Goal: Task Accomplishment & Management: Manage account settings

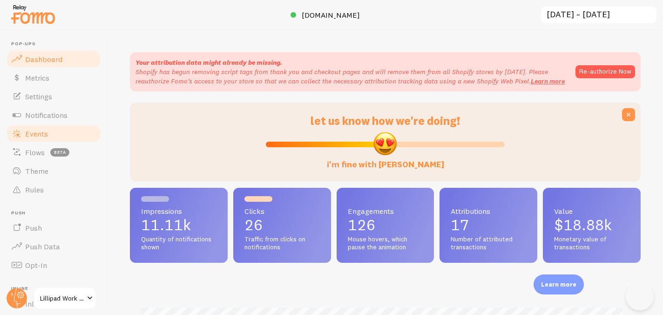
click at [62, 134] on link "Events" at bounding box center [54, 133] width 96 height 19
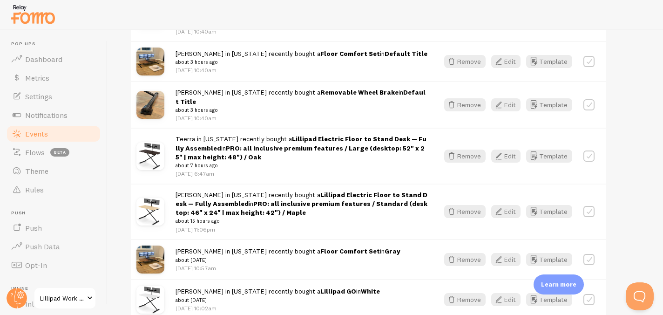
scroll to position [259, 0]
click at [508, 204] on button "Edit" at bounding box center [505, 210] width 29 height 13
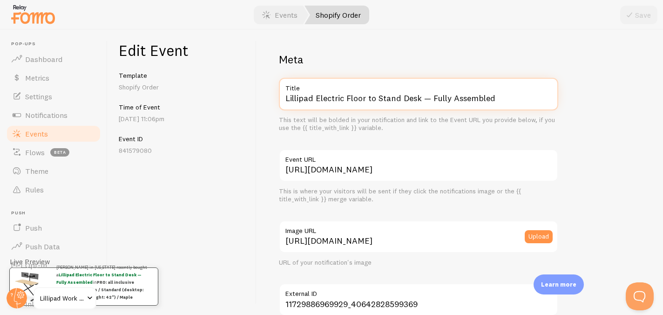
drag, startPoint x: 315, startPoint y: 99, endPoint x: 523, endPoint y: 110, distance: 208.4
click at [523, 110] on div "Lillipad Electric Floor to Stand Desk — Fully Assembled Title This text will be…" at bounding box center [418, 105] width 279 height 54
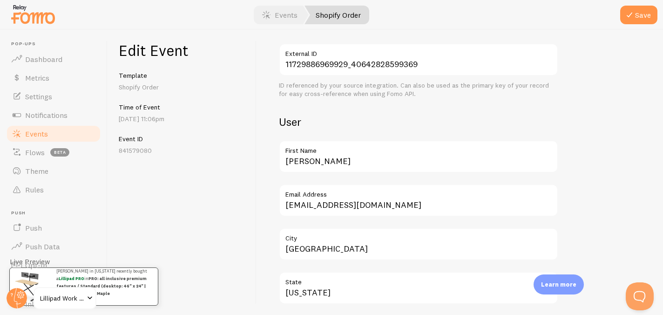
scroll to position [590, 0]
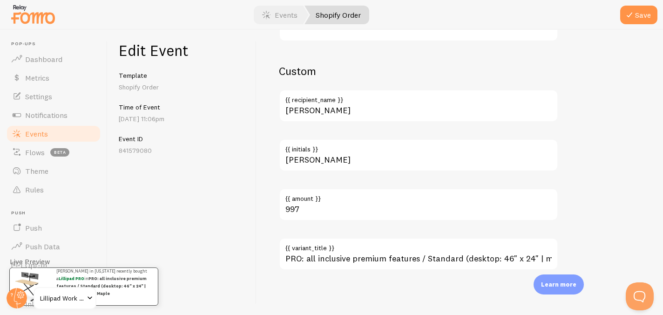
type input "Lillipad PRO"
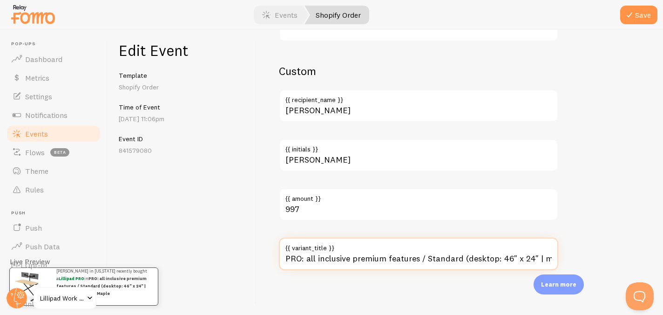
click at [348, 258] on input "PRO: all inclusive premium features / Standard (desktop: 46" x 24" | max height…" at bounding box center [418, 253] width 279 height 33
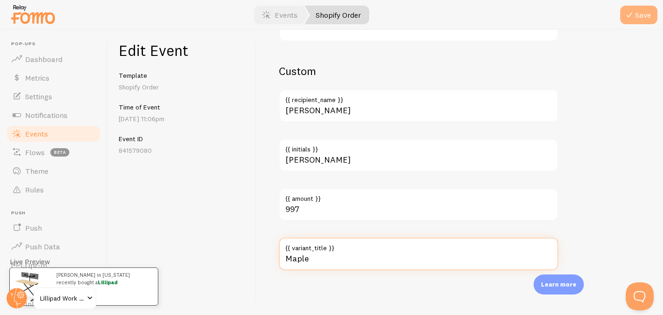
type input "Maple"
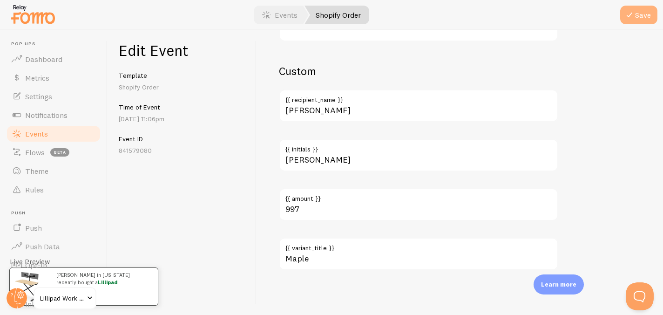
click at [645, 10] on button "Save" at bounding box center [638, 15] width 37 height 19
click at [56, 138] on link "Events" at bounding box center [54, 133] width 96 height 19
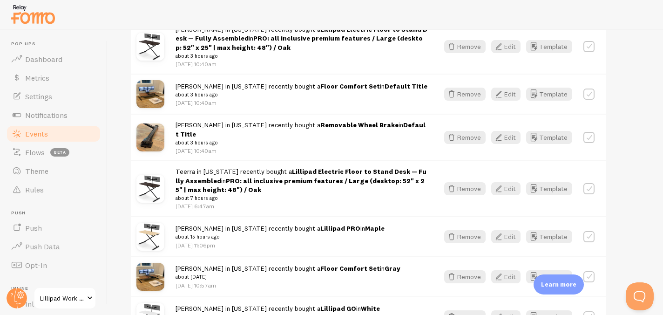
scroll to position [227, 0]
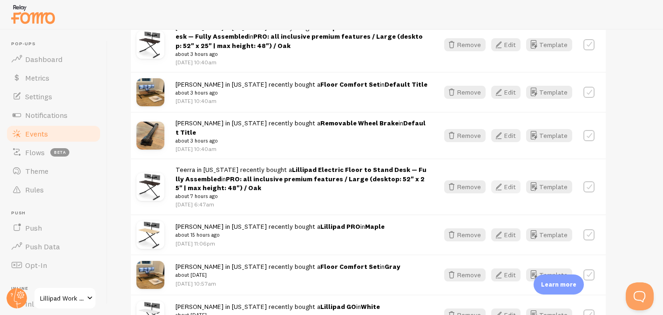
click at [504, 182] on icon "button" at bounding box center [498, 186] width 11 height 11
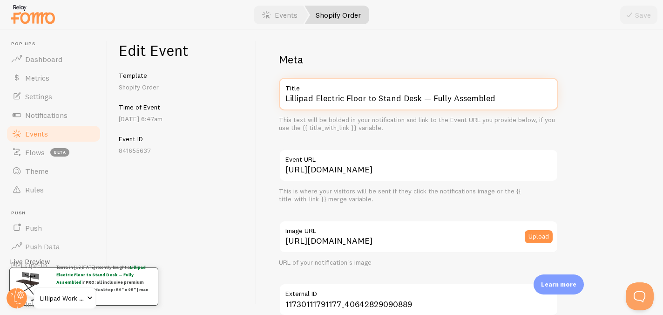
click at [455, 97] on input "Lillipad Electric Floor to Stand Desk — Fully Assembled" at bounding box center [418, 94] width 279 height 33
click at [324, 96] on input "Lillipad Electric Floor to Stand Desk — Fully Assembled" at bounding box center [418, 94] width 279 height 33
drag, startPoint x: 316, startPoint y: 96, endPoint x: 481, endPoint y: 117, distance: 166.7
click at [481, 117] on div "Lillipad Electric Floor to Stand Desk — Fully Assembled Title This text will be…" at bounding box center [418, 105] width 279 height 54
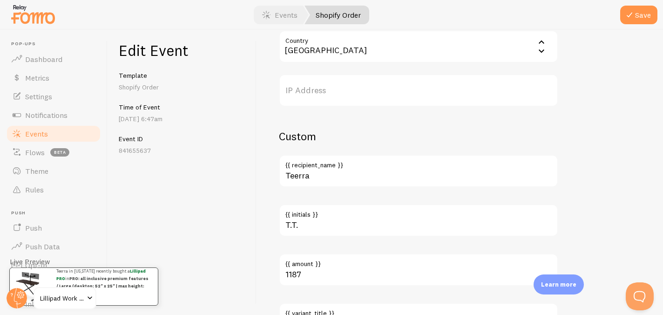
scroll to position [590, 0]
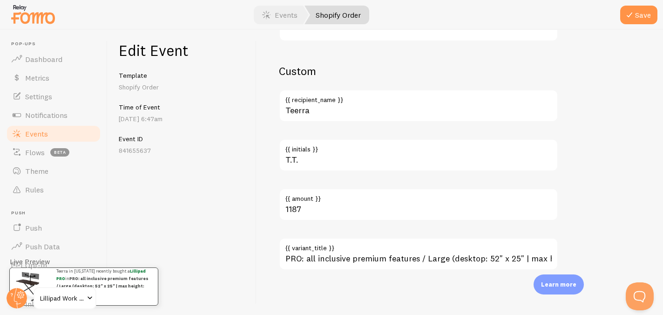
type input "Lillipad PRO"
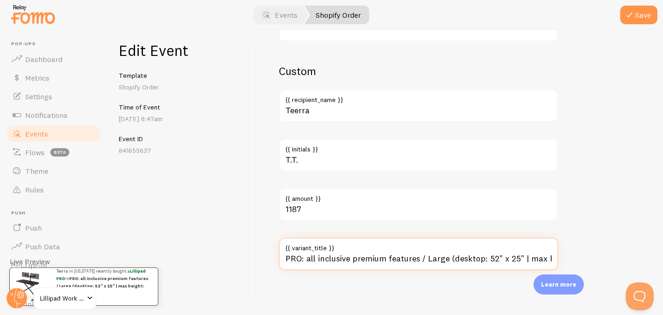
click at [363, 259] on input "PRO: all inclusive premium features / Large (desktop: 52" x 25" | max height: 4…" at bounding box center [418, 253] width 279 height 33
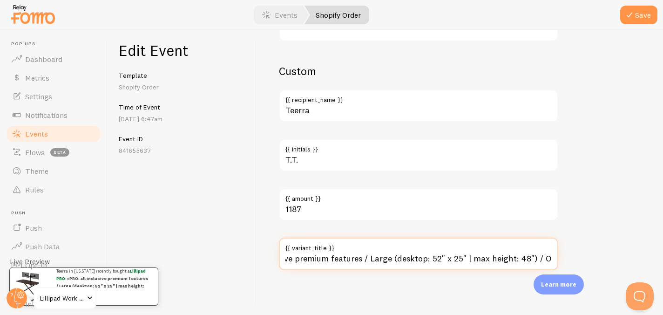
click at [363, 259] on input "PRO: all inclusive premium features / Large (desktop: 52" x 25" | max height: 4…" at bounding box center [418, 253] width 279 height 33
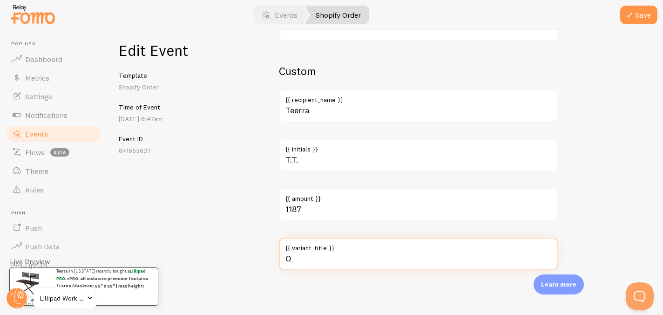
scroll to position [0, 0]
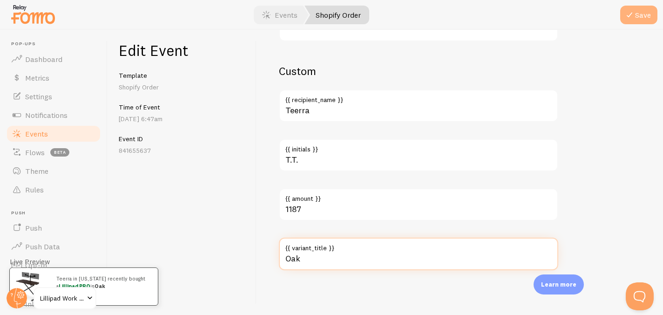
type input "Oak"
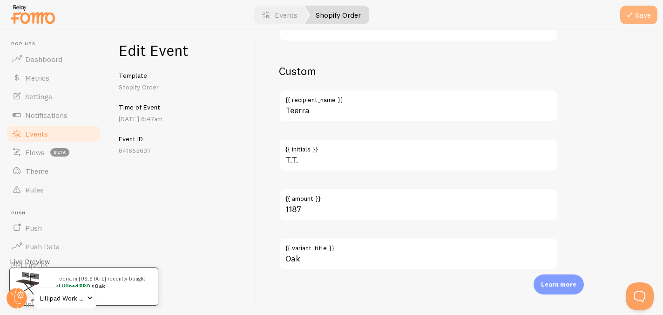
click at [640, 11] on button "Save" at bounding box center [638, 15] width 37 height 19
click at [48, 131] on link "Events" at bounding box center [54, 133] width 96 height 19
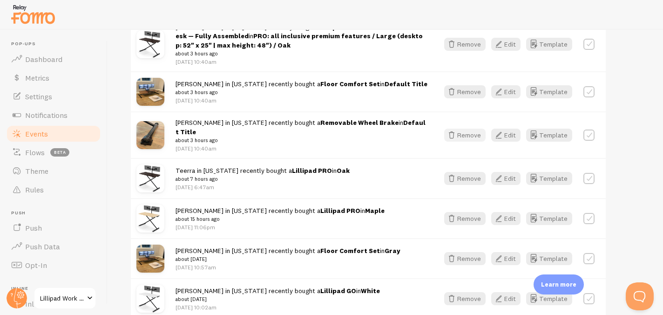
scroll to position [218, 0]
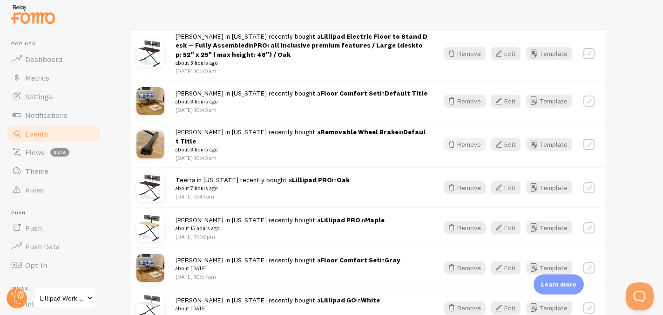
click at [463, 141] on button "Remove" at bounding box center [464, 144] width 41 height 13
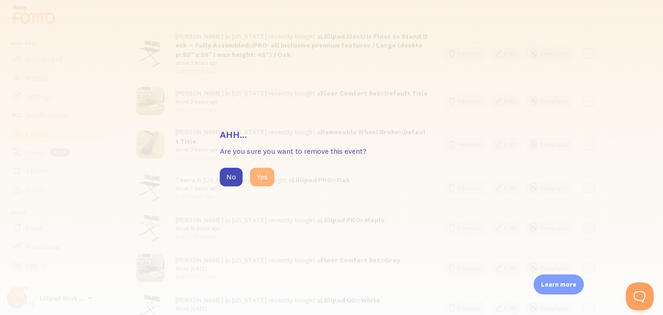
click at [263, 178] on button "Yes" at bounding box center [262, 177] width 24 height 19
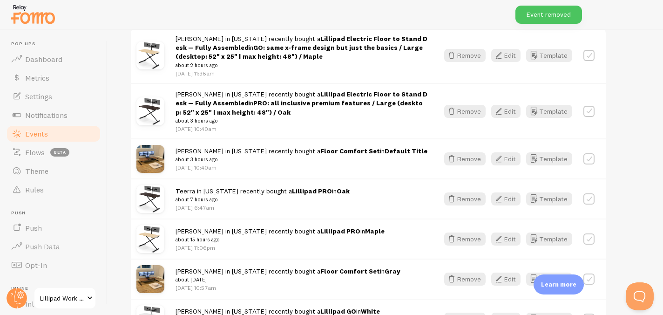
scroll to position [155, 0]
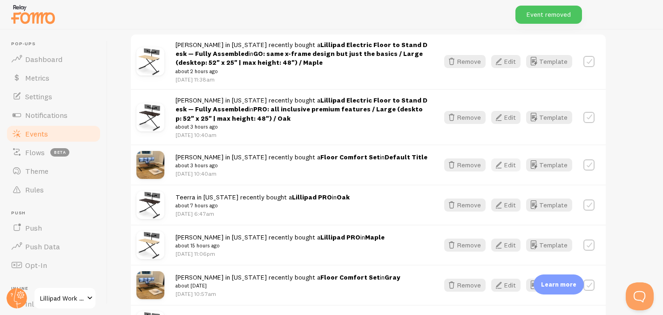
click at [517, 162] on button "Edit" at bounding box center [505, 164] width 29 height 13
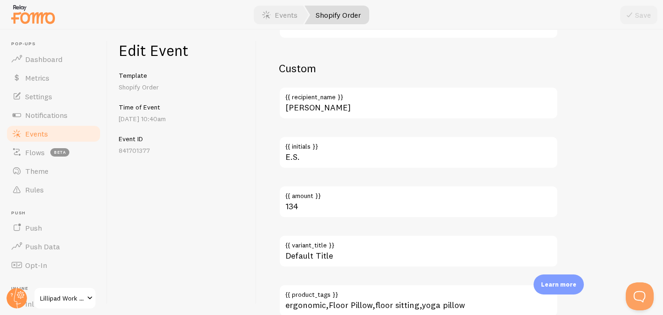
scroll to position [639, 0]
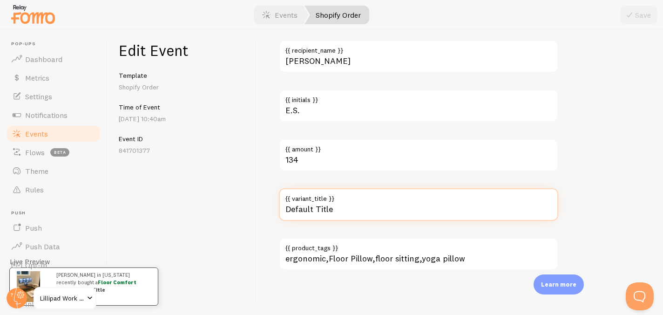
click at [319, 211] on input "Default Title" at bounding box center [418, 204] width 279 height 33
click at [319, 212] on input "Default Title" at bounding box center [418, 204] width 279 height 33
type input "Gray"
click at [620, 6] on button "Save" at bounding box center [638, 15] width 37 height 19
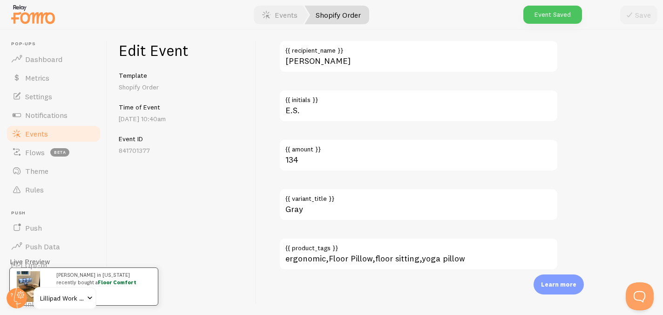
click at [39, 137] on link "Events" at bounding box center [54, 133] width 96 height 19
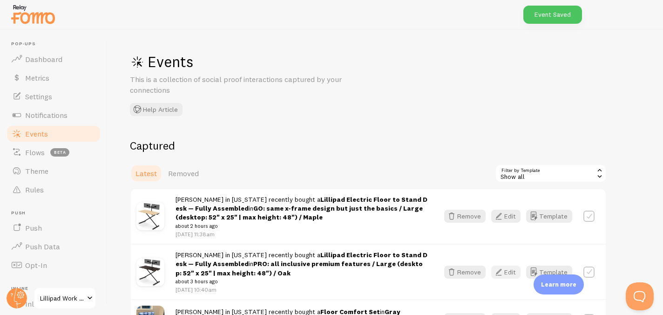
scroll to position [97, 0]
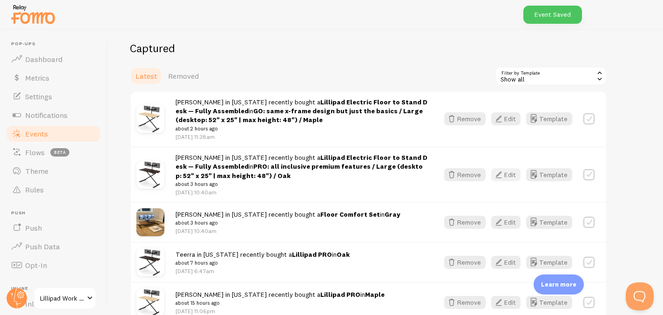
click at [509, 175] on button "Edit" at bounding box center [505, 174] width 29 height 13
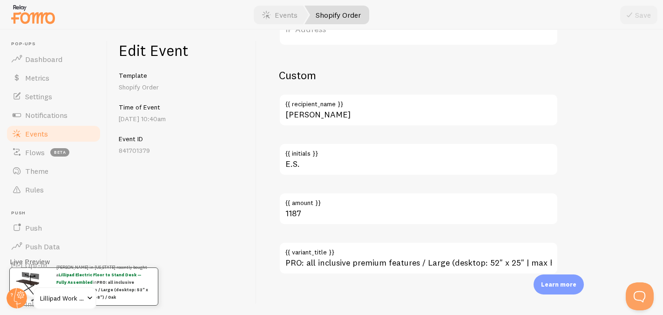
scroll to position [590, 0]
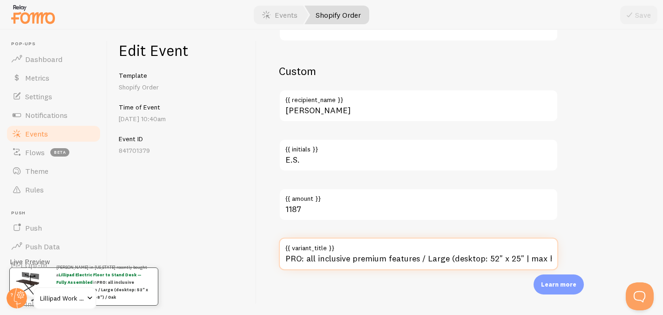
click at [382, 261] on input "PRO: all inclusive premium features / Large (desktop: 52" x 25" | max height: 4…" at bounding box center [418, 253] width 279 height 33
click at [333, 256] on input "PRO: all inclusive premium features / Large (desktop: 52" x 25" | max height: 4…" at bounding box center [418, 253] width 279 height 33
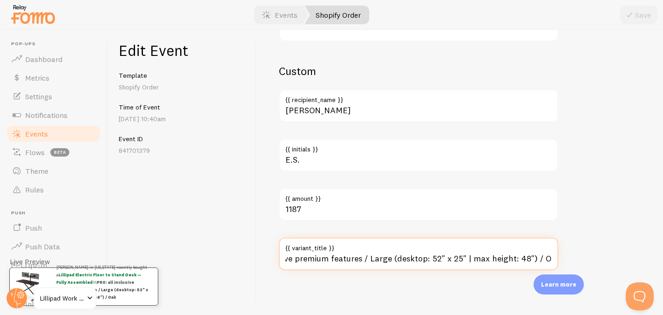
drag, startPoint x: 539, startPoint y: 257, endPoint x: 540, endPoint y: 236, distance: 20.5
click at [540, 237] on div "Custom [PERSON_NAME] {{ recipient_name }} E.S. {{ initials }} 1187 {{ amount }}…" at bounding box center [418, 167] width 279 height 206
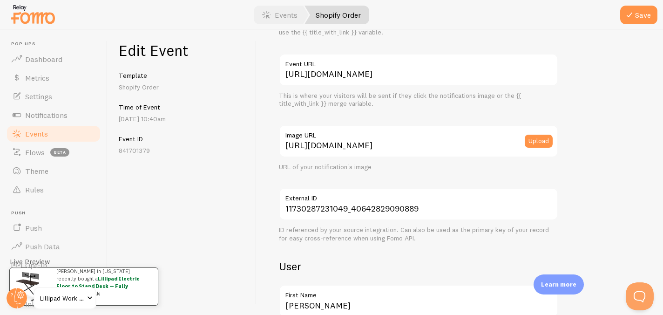
scroll to position [0, 0]
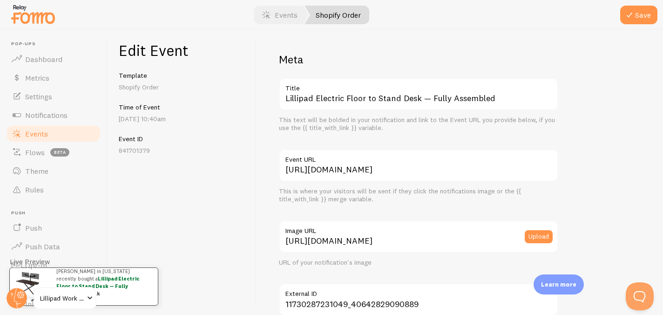
type input "Oak"
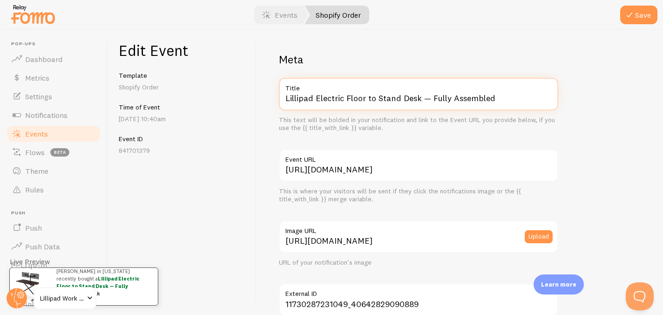
drag, startPoint x: 316, startPoint y: 95, endPoint x: 494, endPoint y: 102, distance: 177.6
click at [494, 102] on input "Lillipad Electric Floor to Stand Desk — Fully Assembled" at bounding box center [418, 94] width 279 height 33
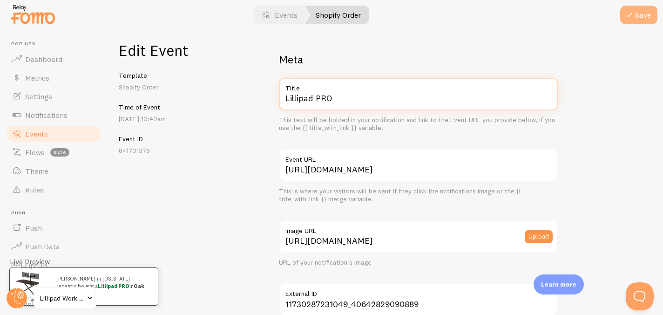
type input "Lillipad PRO"
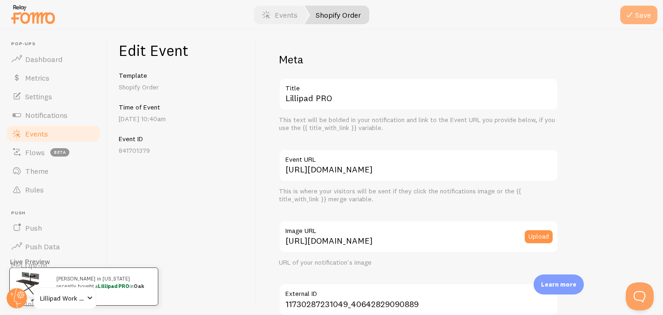
click at [628, 19] on icon "submit" at bounding box center [629, 14] width 11 height 11
click at [34, 137] on span "Events" at bounding box center [36, 133] width 23 height 9
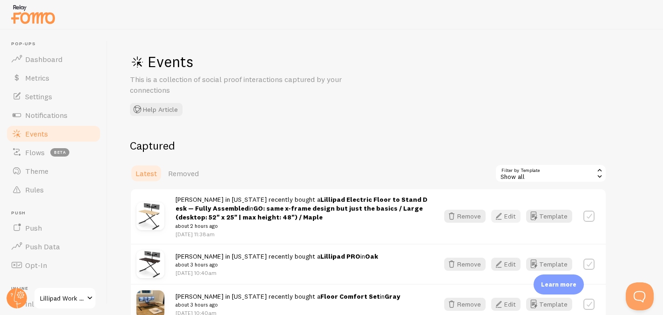
click at [510, 210] on button "Edit" at bounding box center [505, 216] width 29 height 13
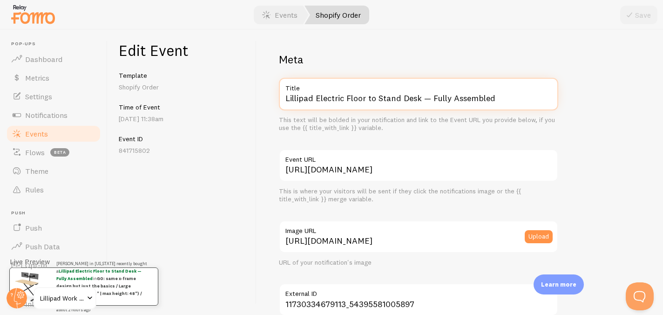
drag, startPoint x: 316, startPoint y: 98, endPoint x: 471, endPoint y: 106, distance: 155.2
click at [471, 106] on input "Lillipad Electric Floor to Stand Desk — Fully Assembled" at bounding box center [418, 94] width 279 height 33
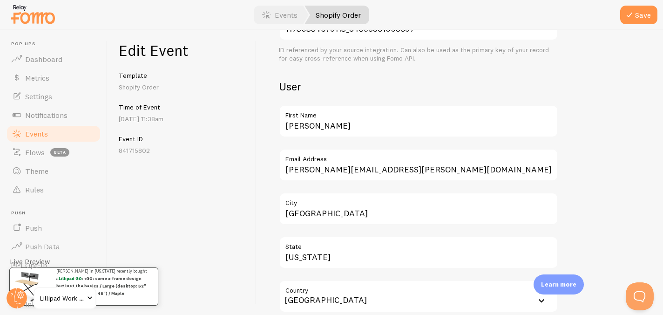
scroll to position [590, 0]
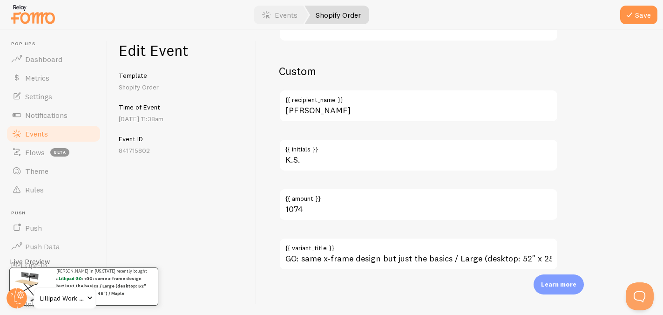
type input "Lillipad GO"
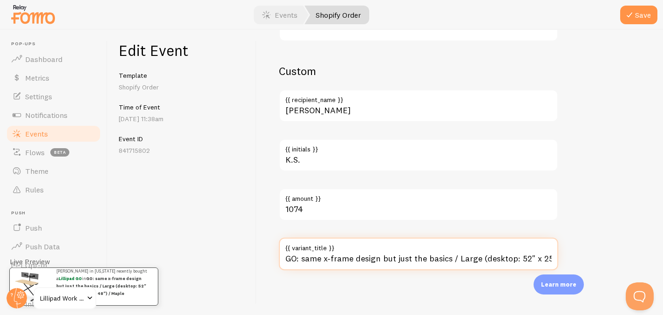
click at [384, 259] on input "GO: same x-frame design but just the basics / Large (desktop: 52" x 25" | max h…" at bounding box center [418, 253] width 279 height 33
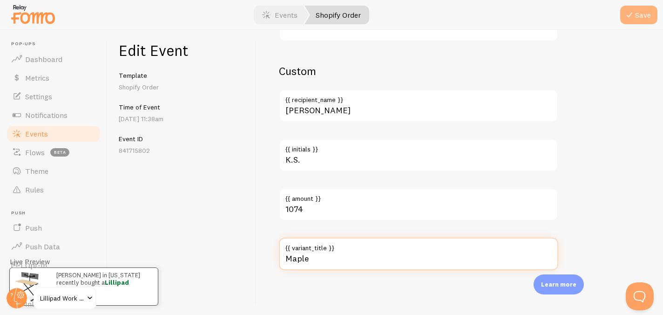
type input "Maple"
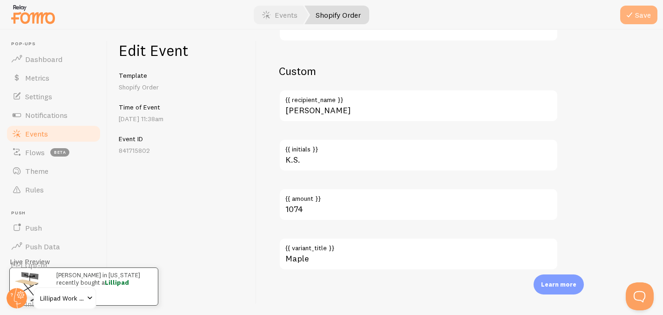
click at [621, 17] on button "Save" at bounding box center [638, 15] width 37 height 19
click at [55, 135] on link "Events" at bounding box center [54, 133] width 96 height 19
